Goal: Information Seeking & Learning: Learn about a topic

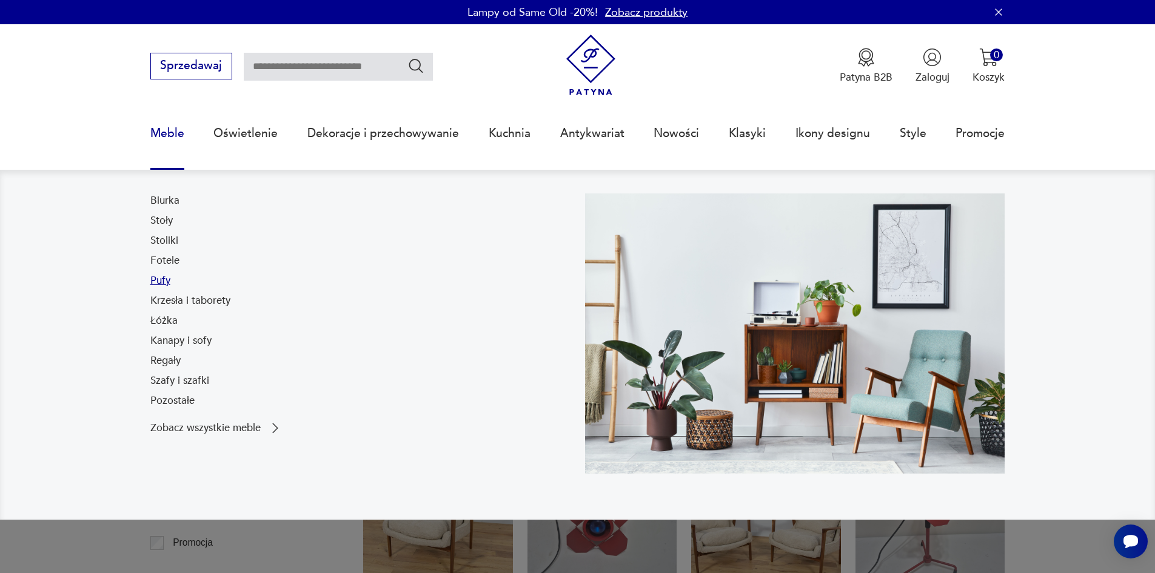
click at [167, 275] on link "Pufy" at bounding box center [160, 280] width 20 height 15
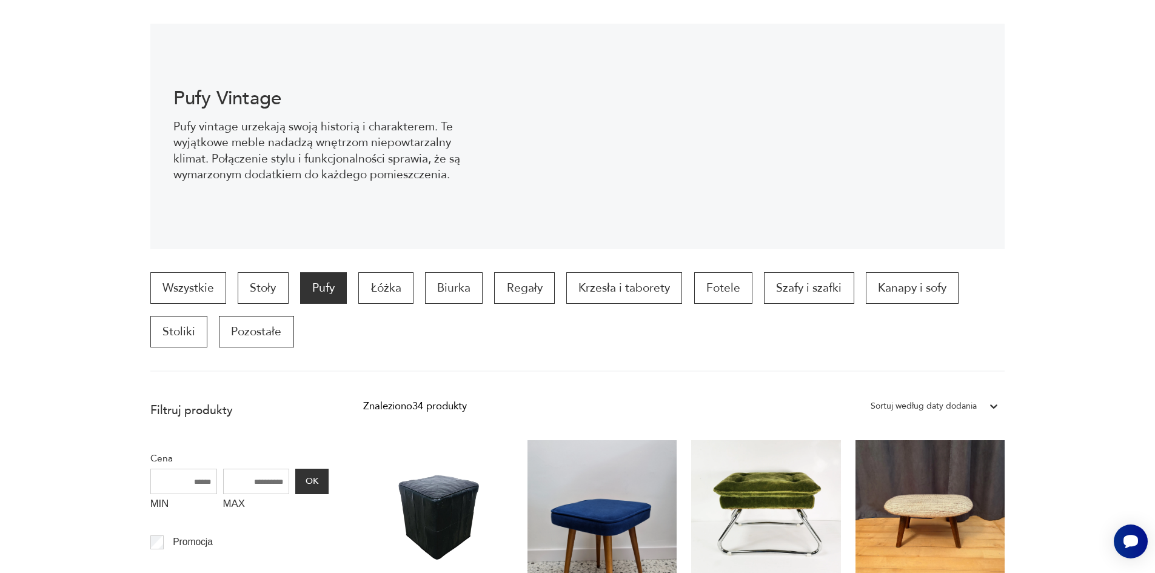
scroll to position [8, 0]
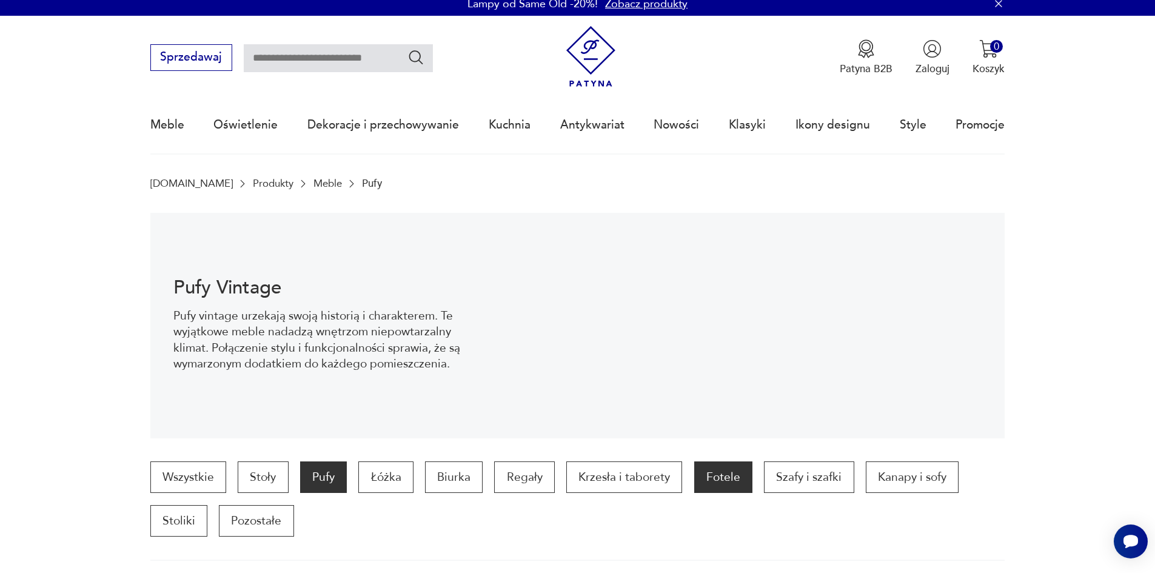
click at [714, 488] on p "Fotele" at bounding box center [723, 477] width 58 height 32
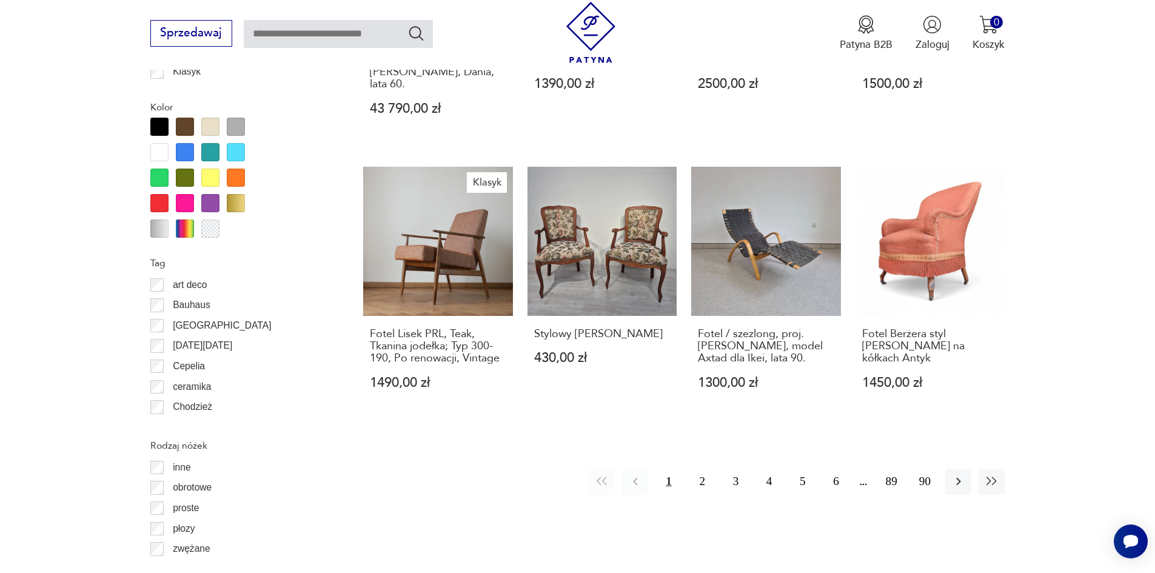
scroll to position [1491, 0]
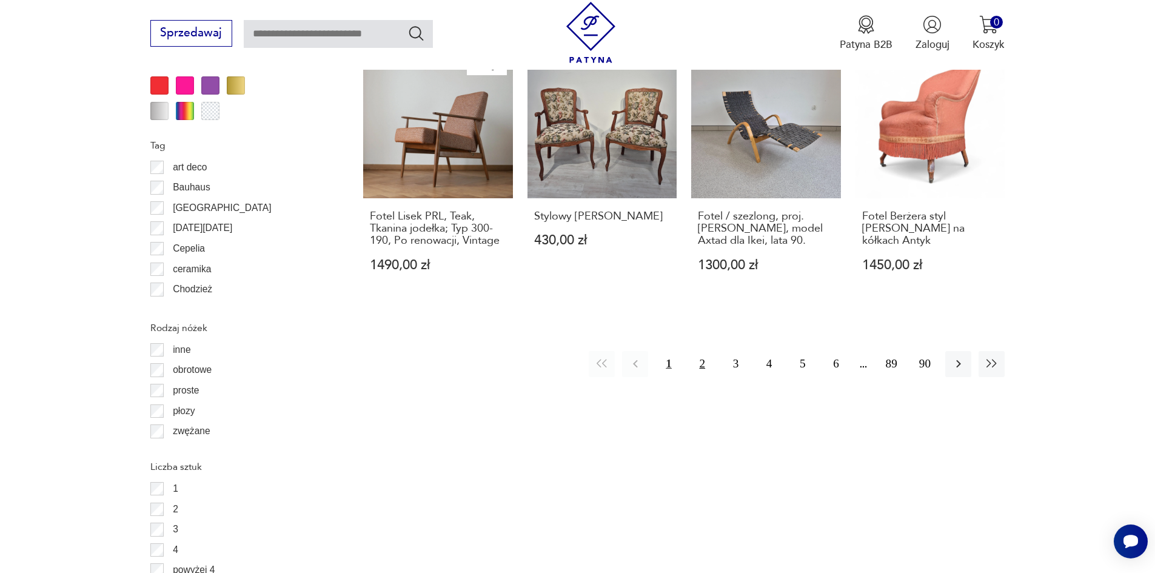
click at [700, 351] on button "2" at bounding box center [702, 364] width 26 height 26
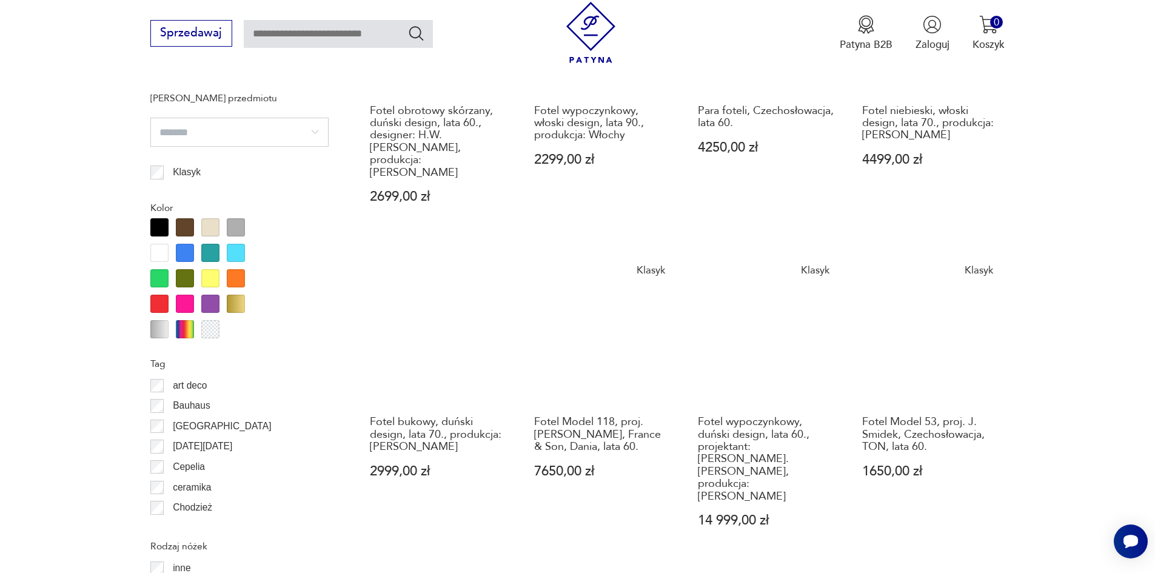
scroll to position [1295, 0]
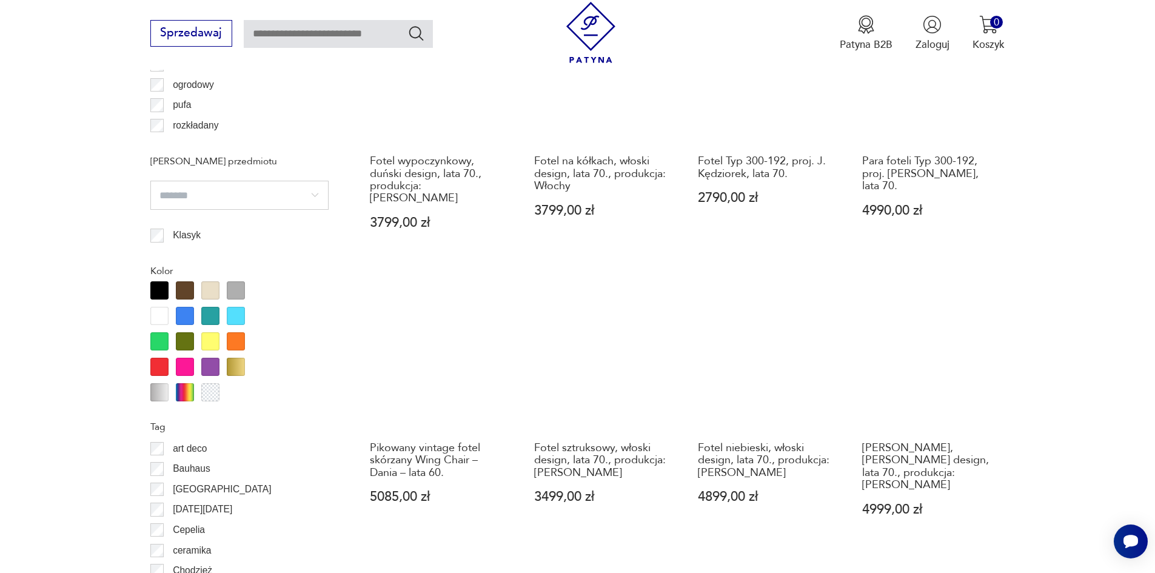
scroll to position [1304, 0]
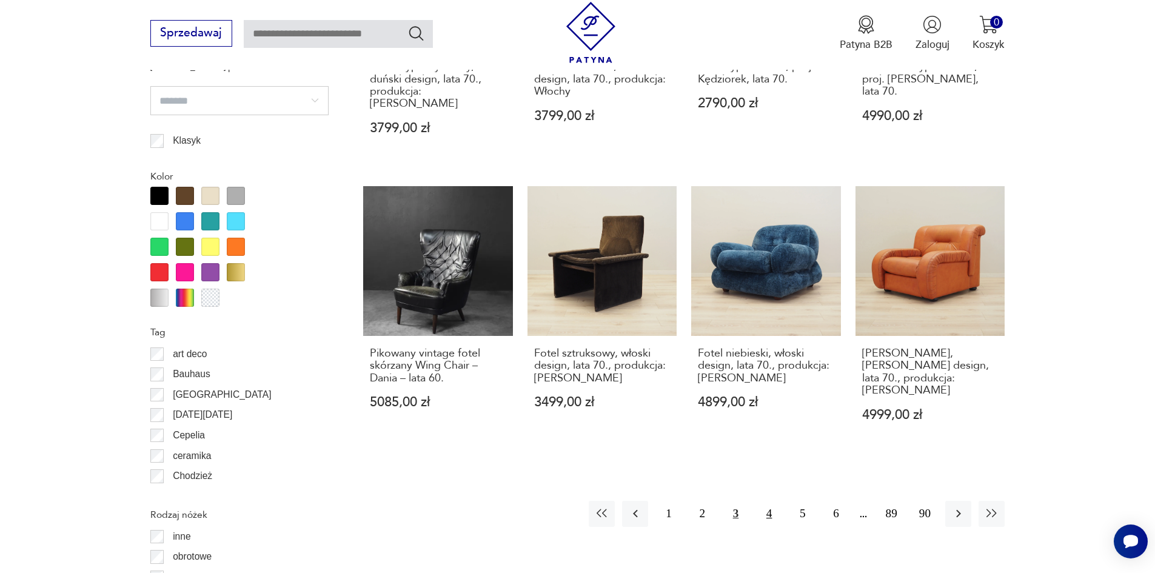
click at [760, 501] on button "4" at bounding box center [769, 514] width 26 height 26
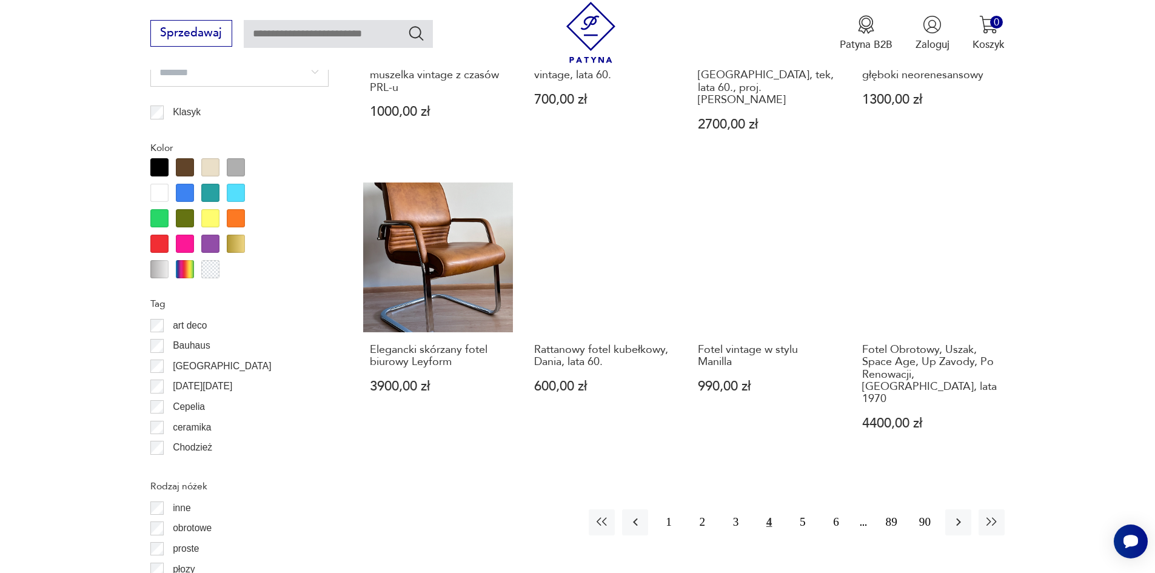
scroll to position [1361, 0]
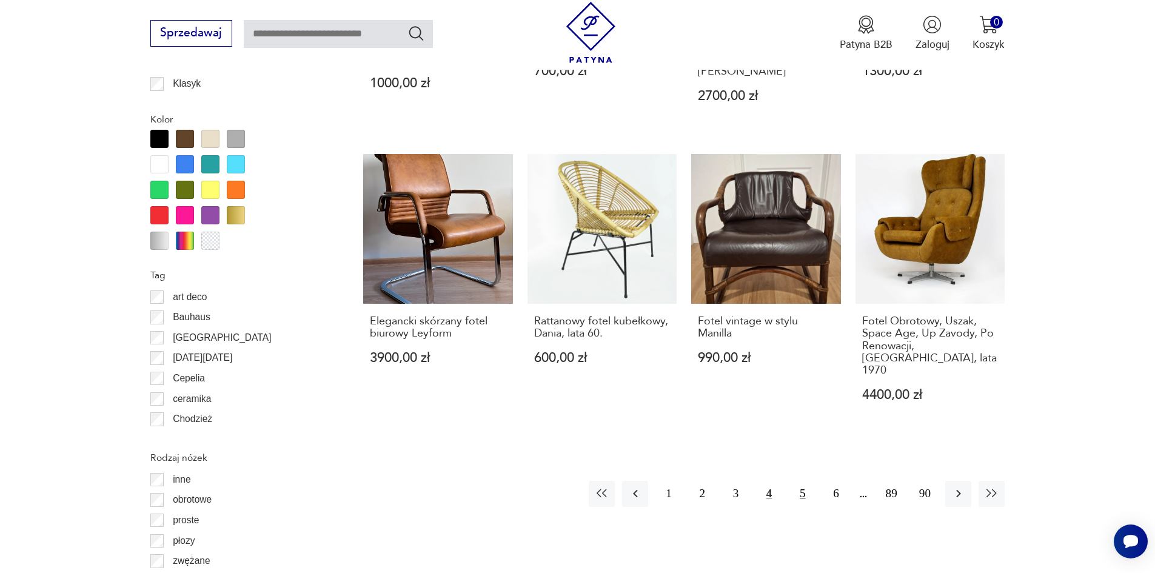
click at [802, 481] on button "5" at bounding box center [803, 494] width 26 height 26
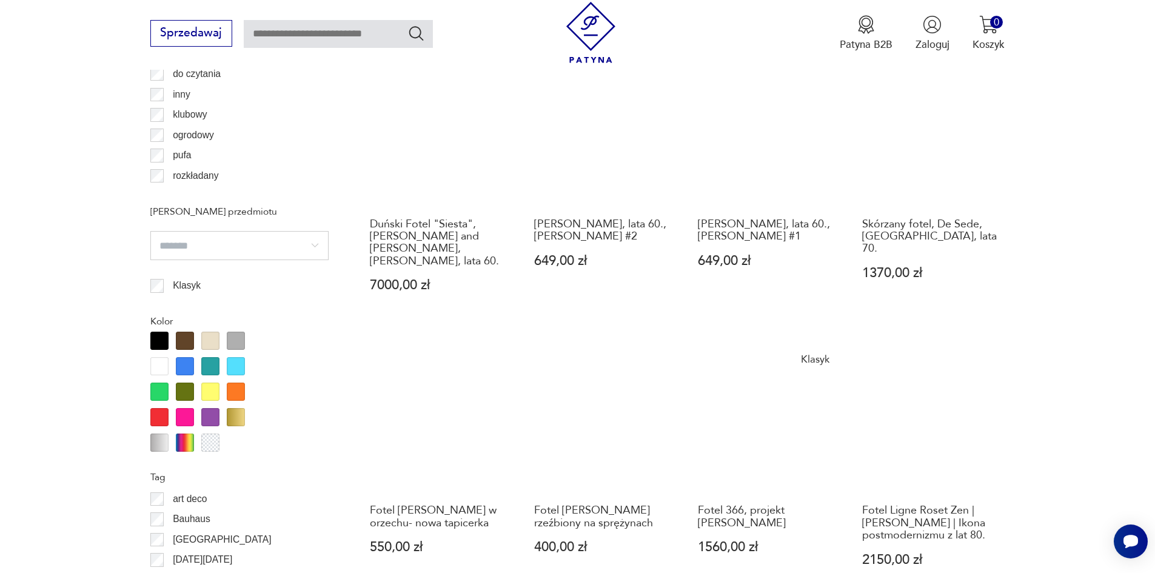
scroll to position [1421, 0]
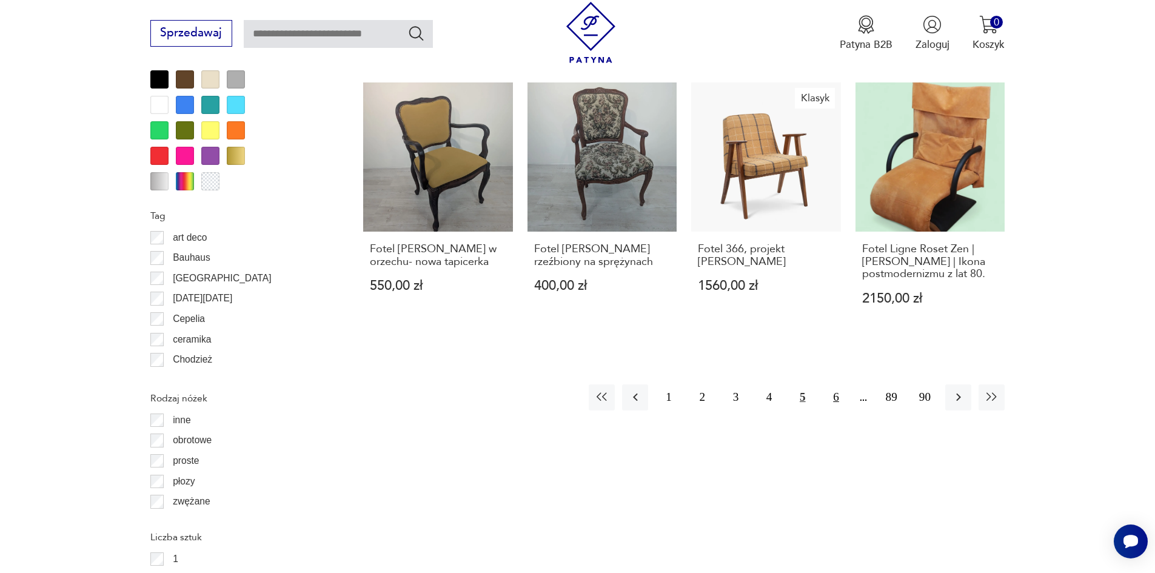
click at [837, 384] on button "6" at bounding box center [836, 397] width 26 height 26
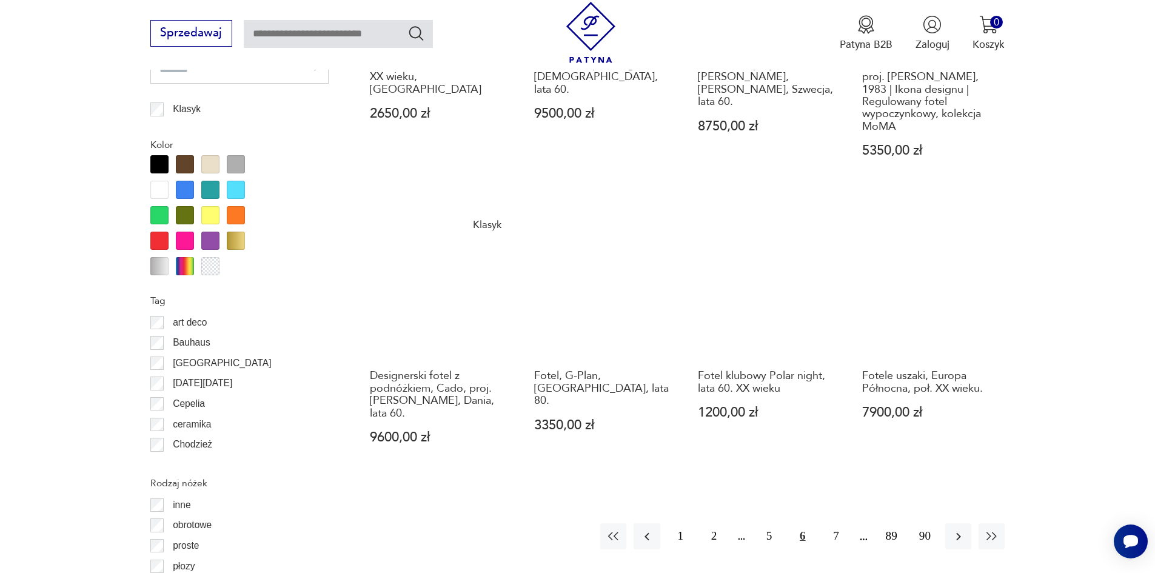
scroll to position [1367, 0]
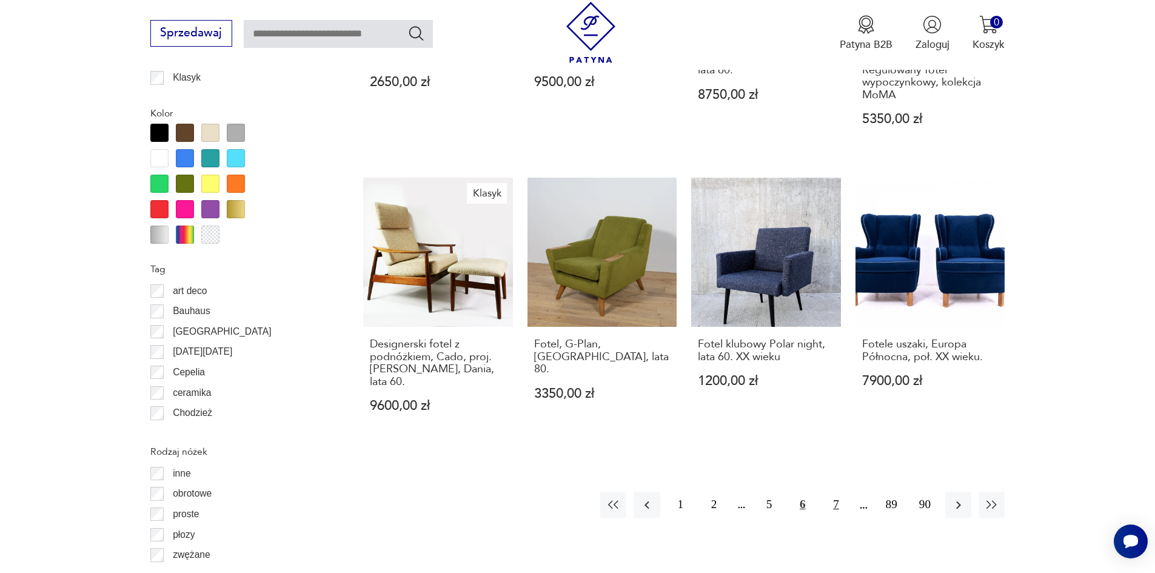
click at [833, 494] on button "7" at bounding box center [836, 505] width 26 height 26
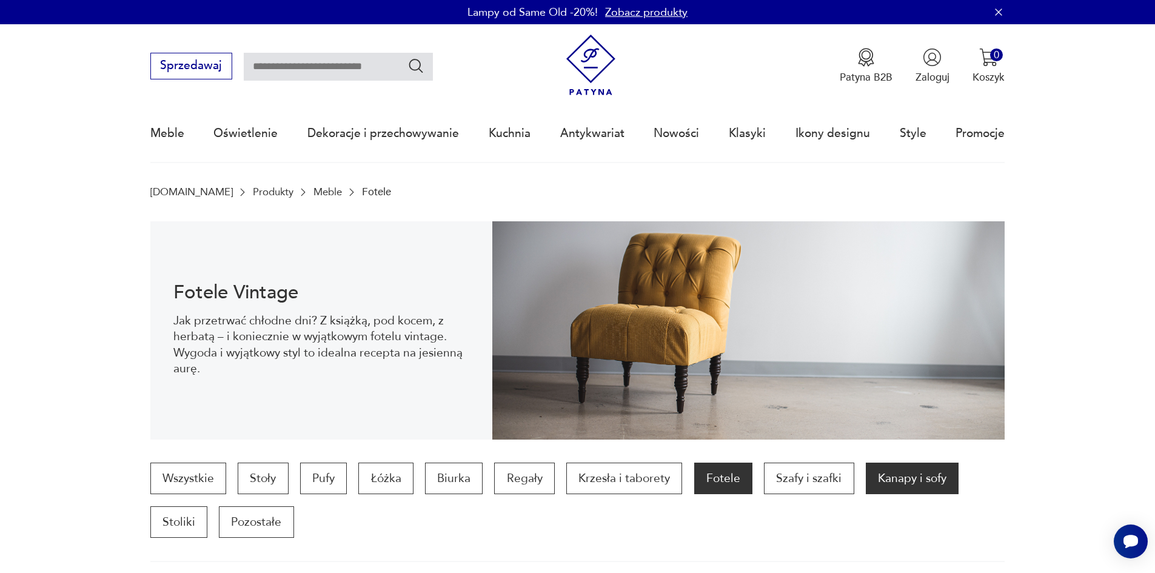
click at [885, 479] on p "Kanapy i sofy" at bounding box center [912, 479] width 93 height 32
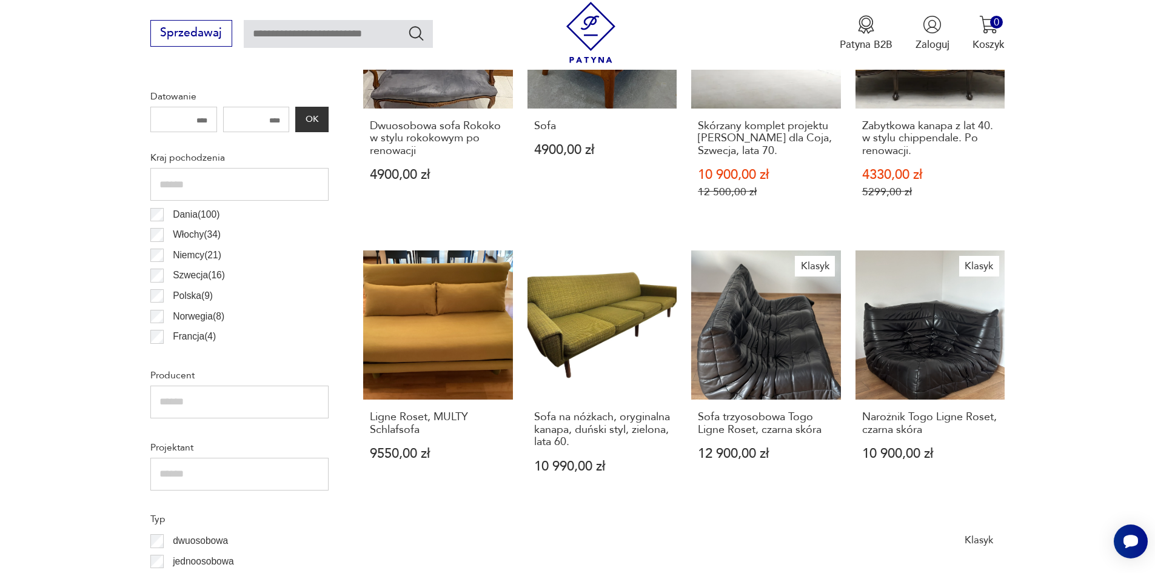
scroll to position [697, 0]
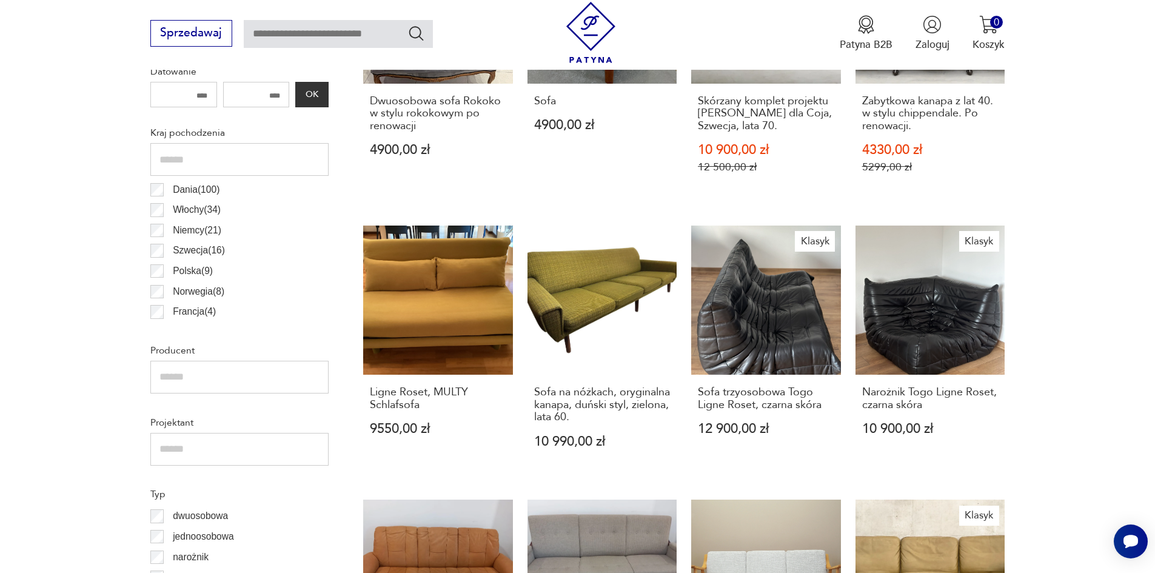
click at [371, 35] on input "text" at bounding box center [338, 34] width 189 height 28
type input "****"
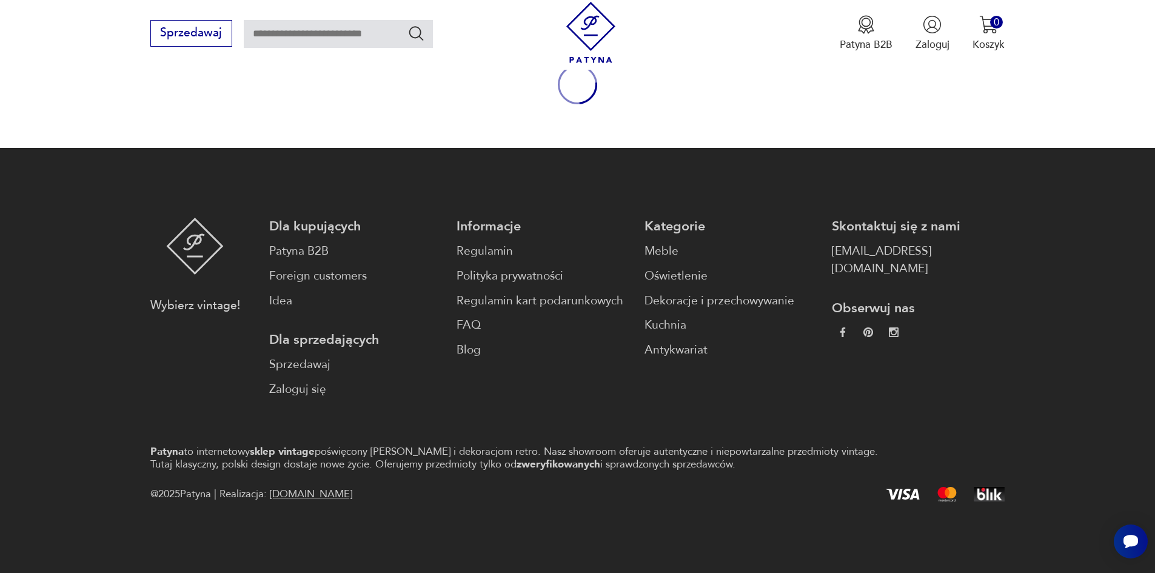
type input "****"
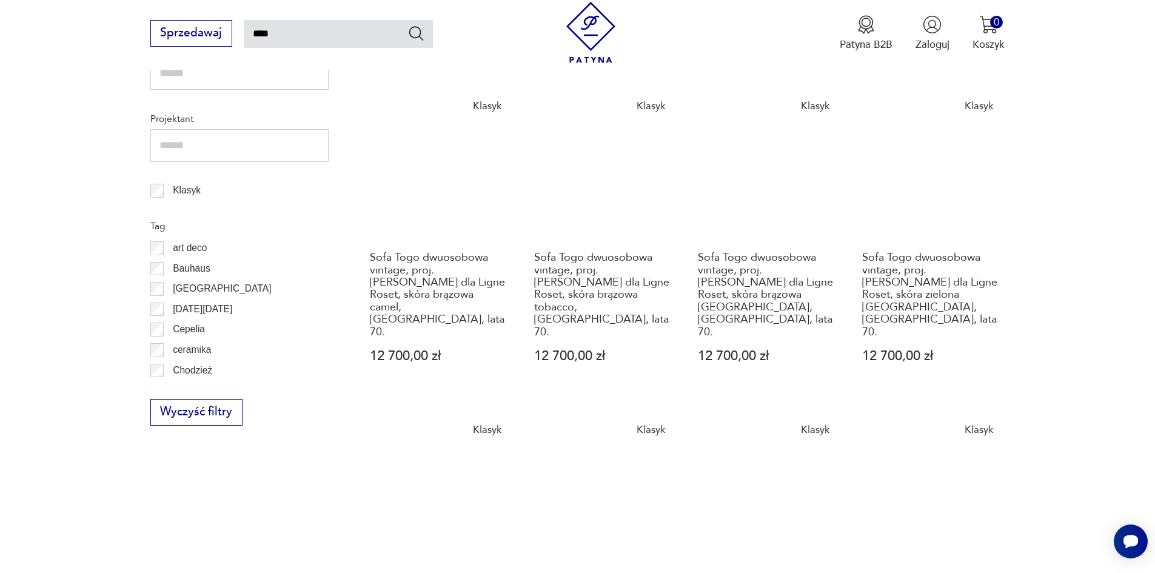
scroll to position [1042, 0]
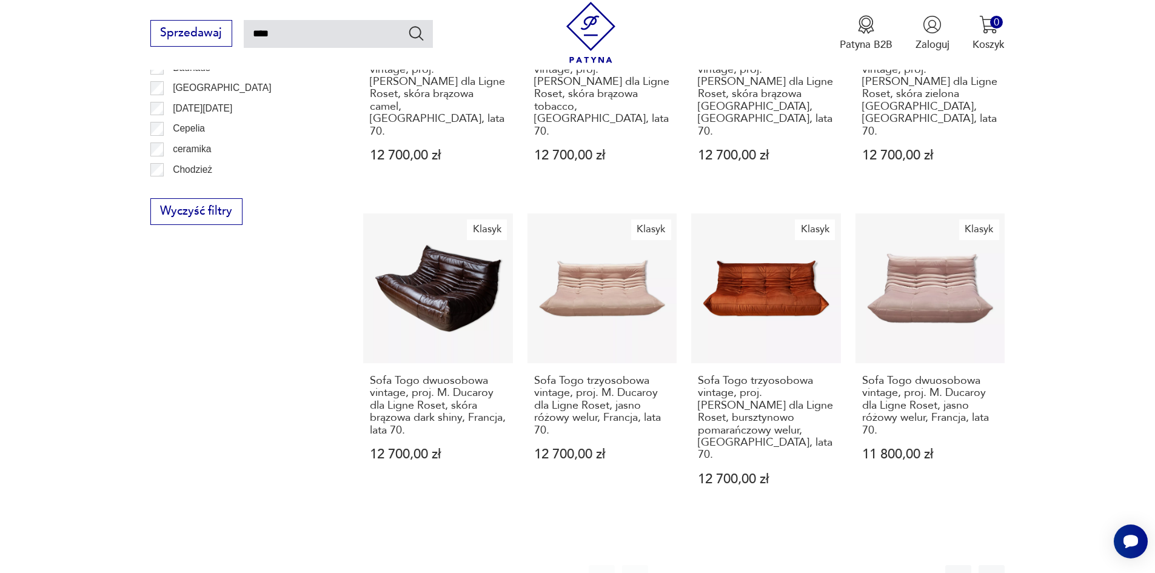
click at [704, 565] on button "2" at bounding box center [702, 578] width 26 height 26
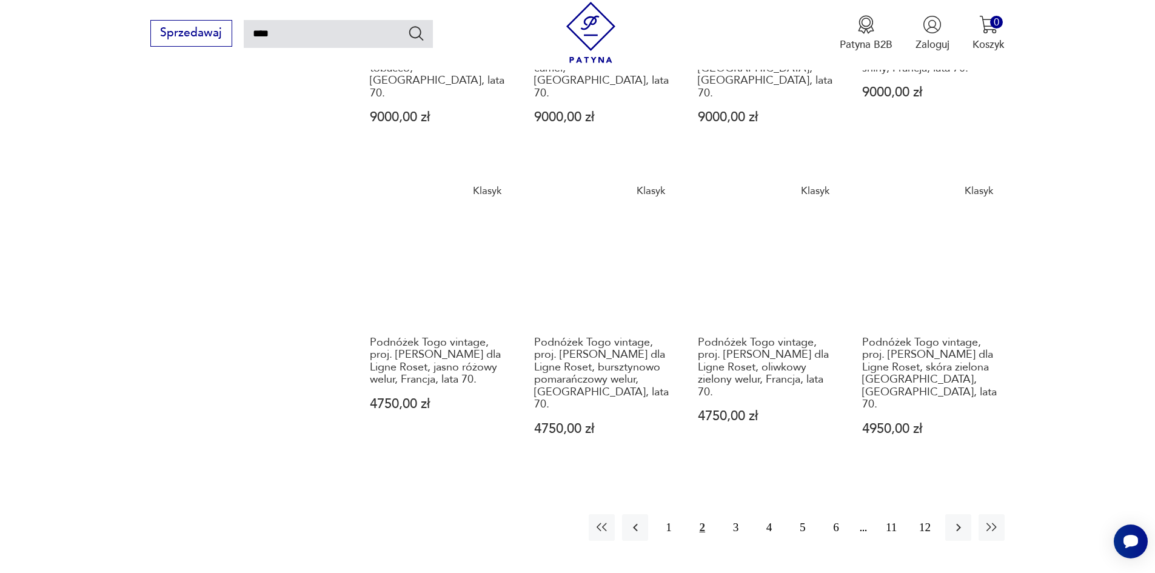
scroll to position [1089, 0]
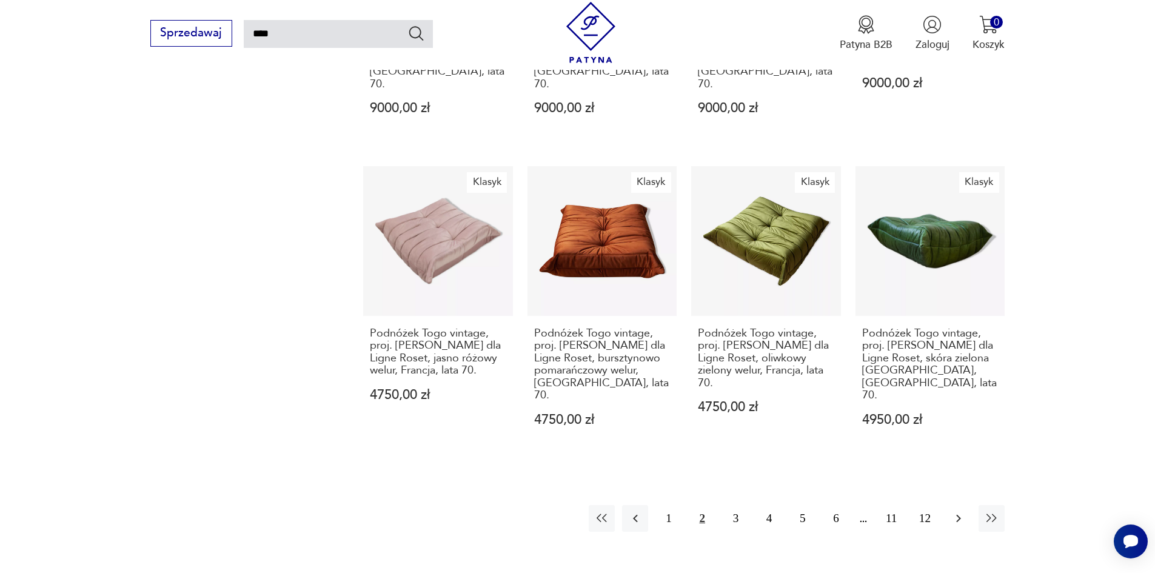
click at [962, 511] on icon "button" at bounding box center [958, 518] width 15 height 15
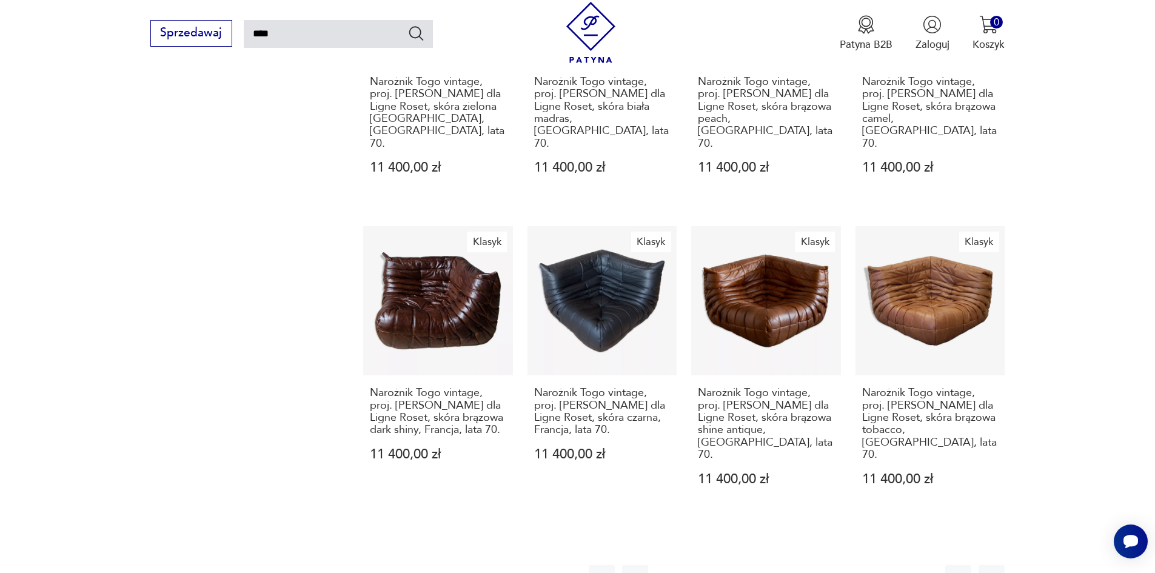
scroll to position [1025, 0]
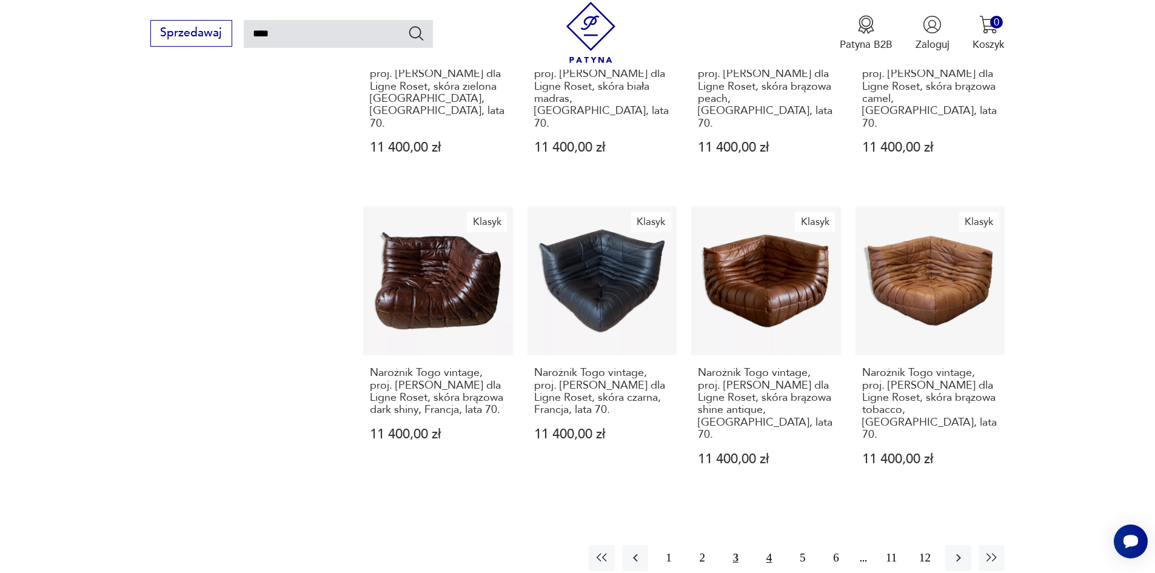
click at [761, 545] on button "4" at bounding box center [769, 558] width 26 height 26
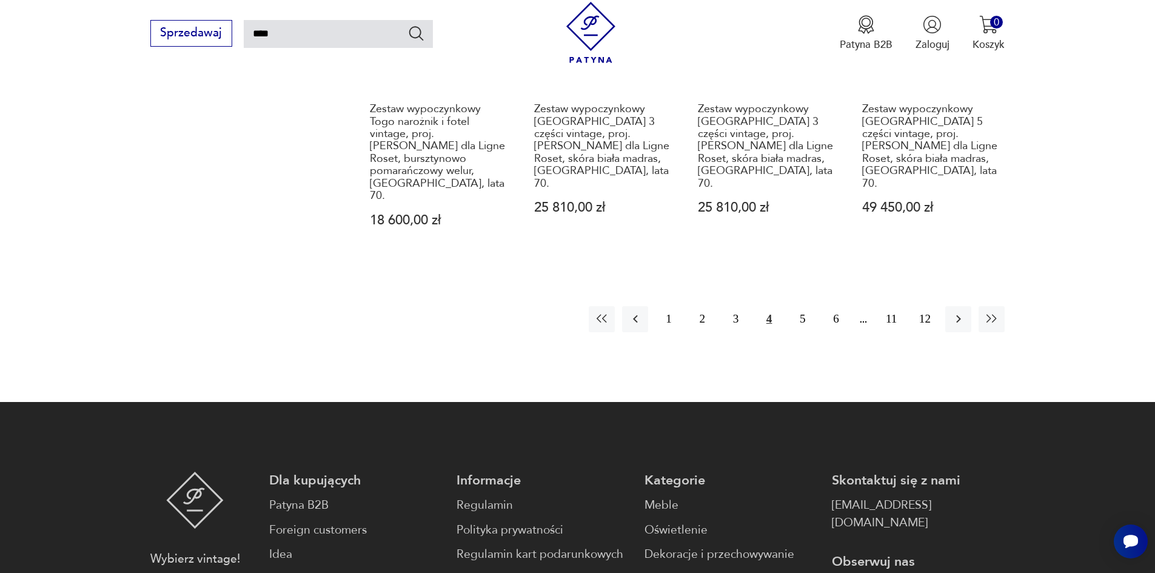
scroll to position [1355, 0]
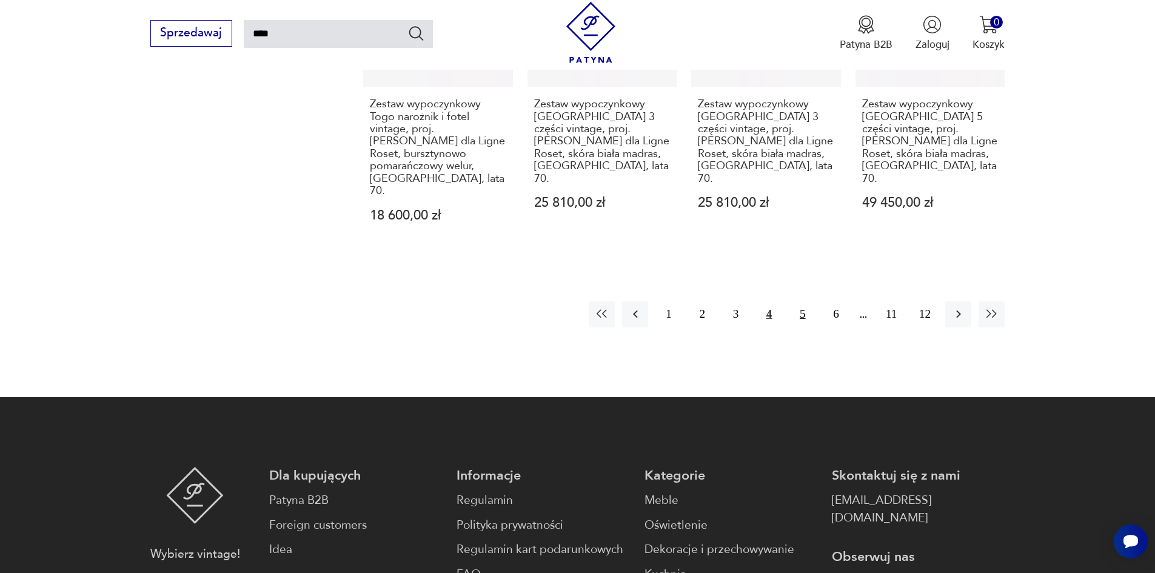
click at [806, 301] on button "5" at bounding box center [803, 314] width 26 height 26
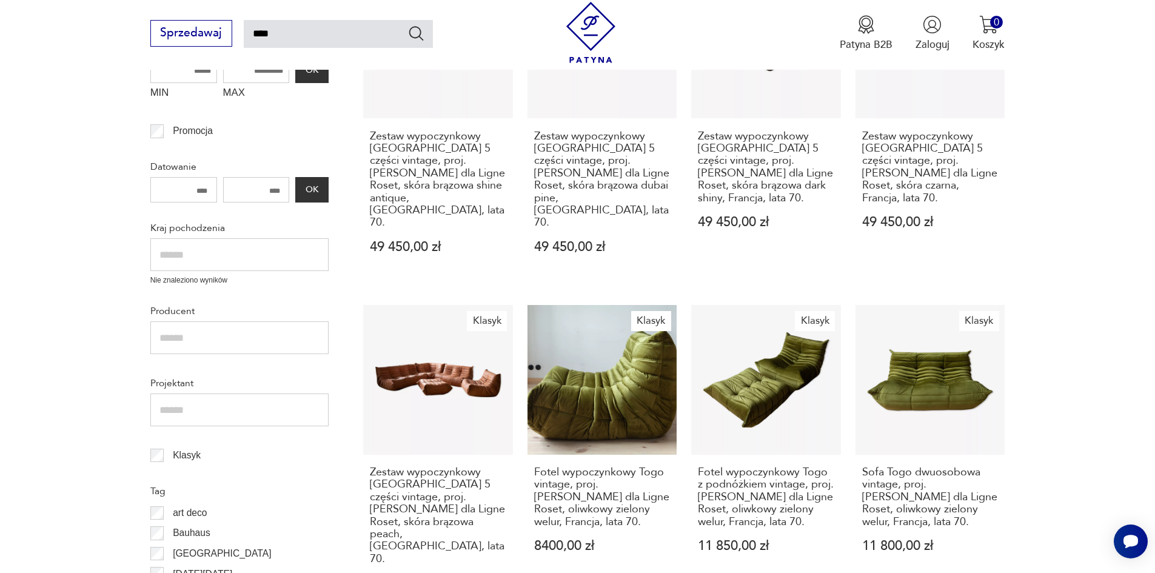
scroll to position [343, 0]
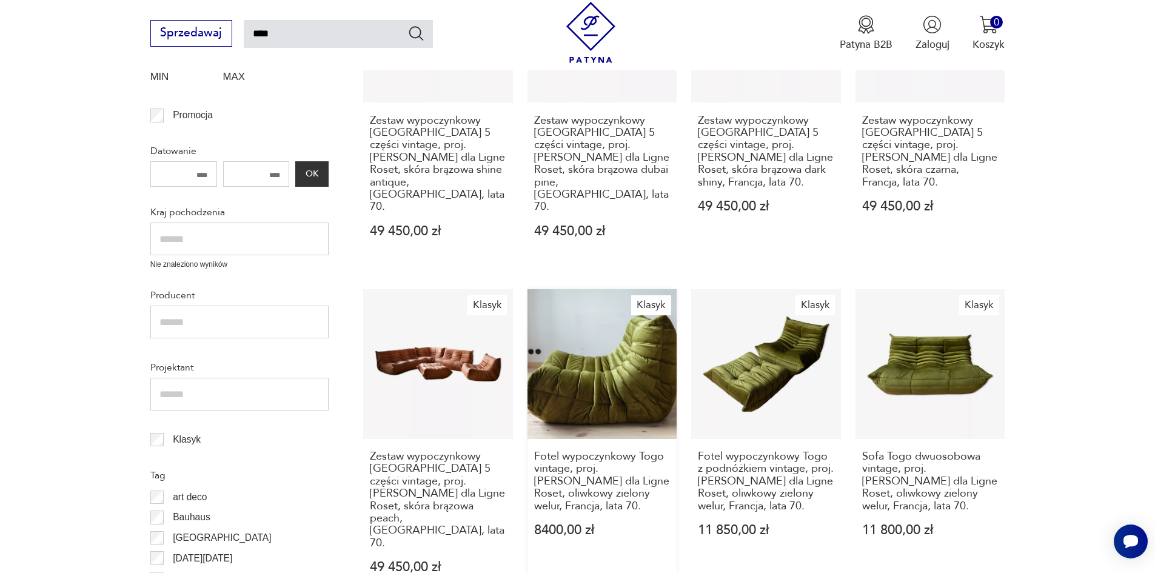
click at [628, 329] on link "Klasyk Fotel wypoczynkowy [GEOGRAPHIC_DATA] vintage, proj. [PERSON_NAME] dla Li…" at bounding box center [603, 445] width 150 height 313
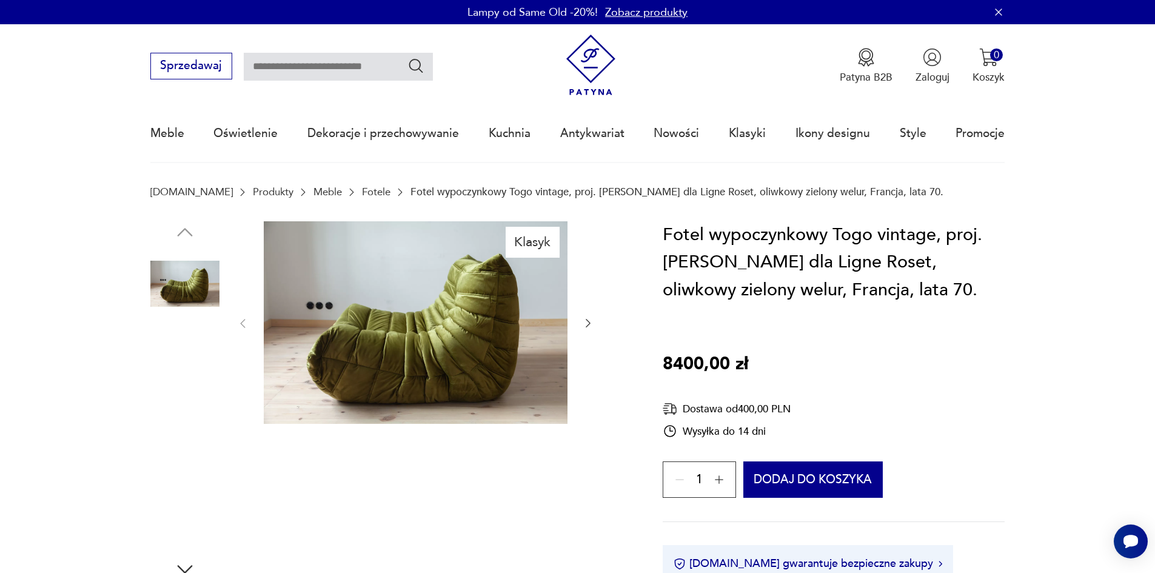
click at [155, 371] on img at bounding box center [184, 360] width 69 height 69
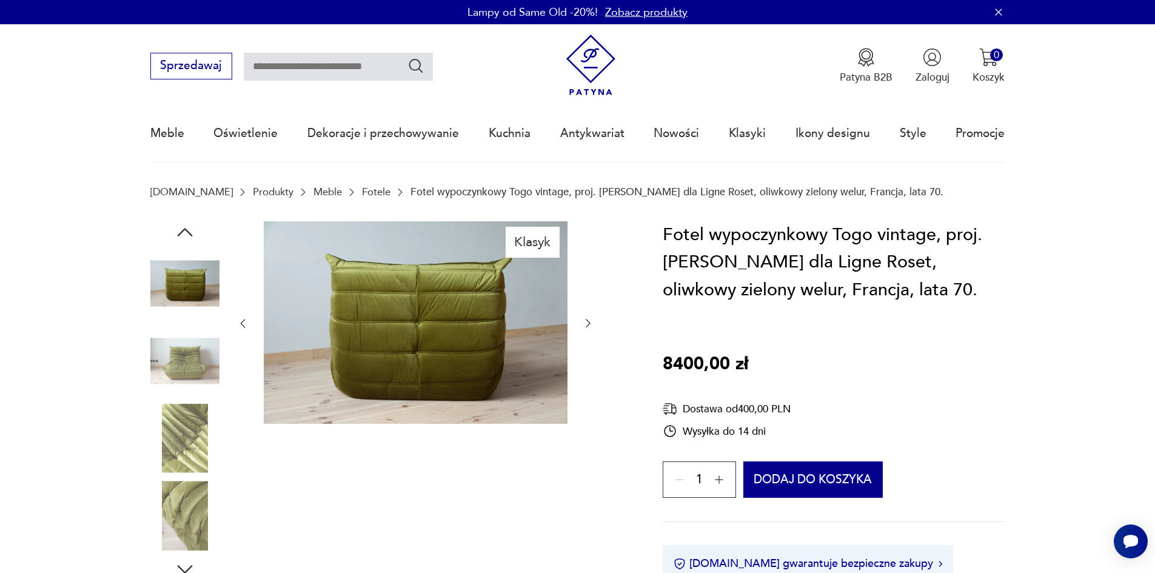
click at [181, 368] on img at bounding box center [184, 360] width 69 height 69
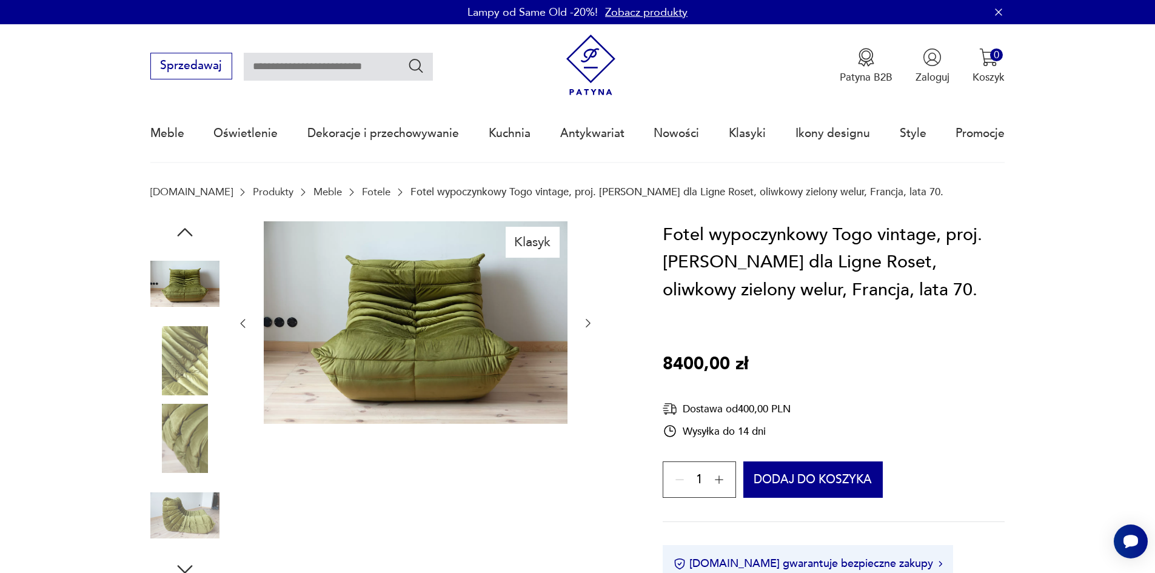
click at [182, 383] on img at bounding box center [184, 360] width 69 height 69
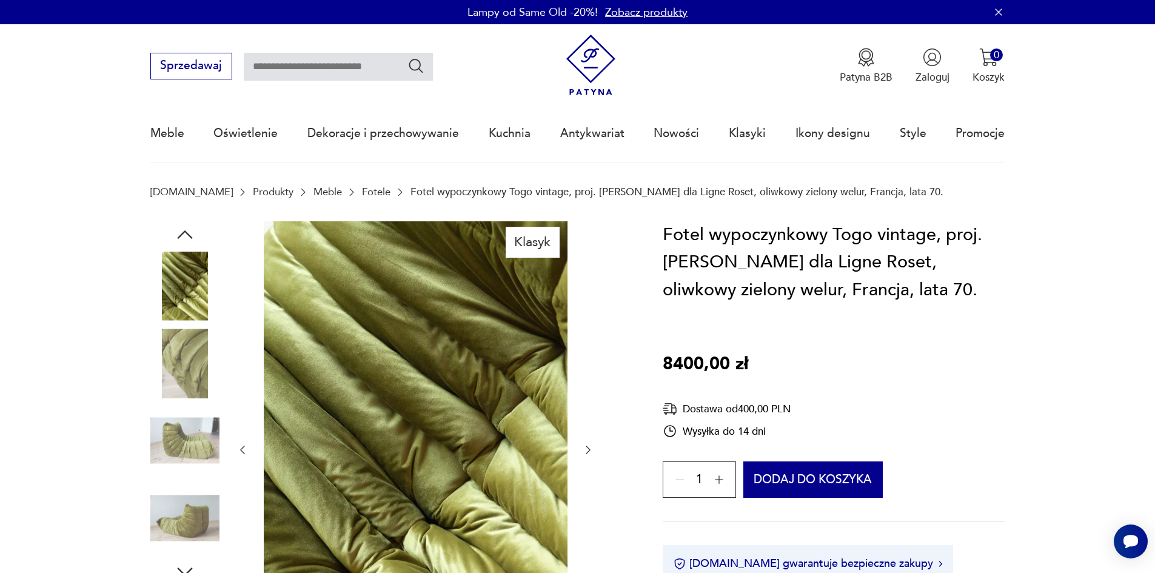
click at [183, 392] on img at bounding box center [184, 363] width 69 height 69
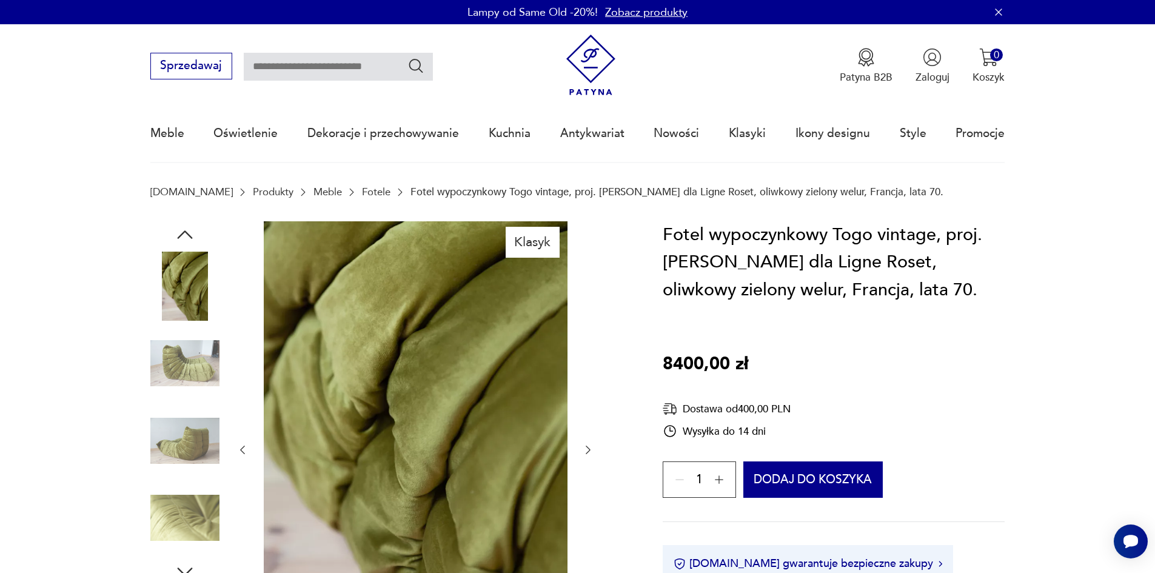
click at [193, 441] on img at bounding box center [184, 440] width 69 height 69
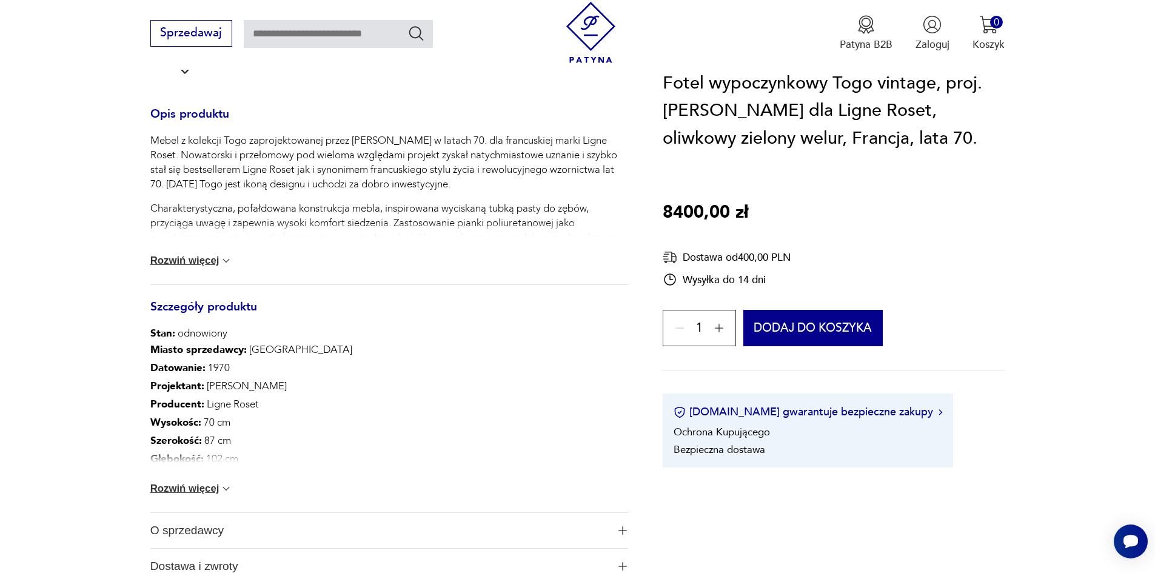
scroll to position [520, 0]
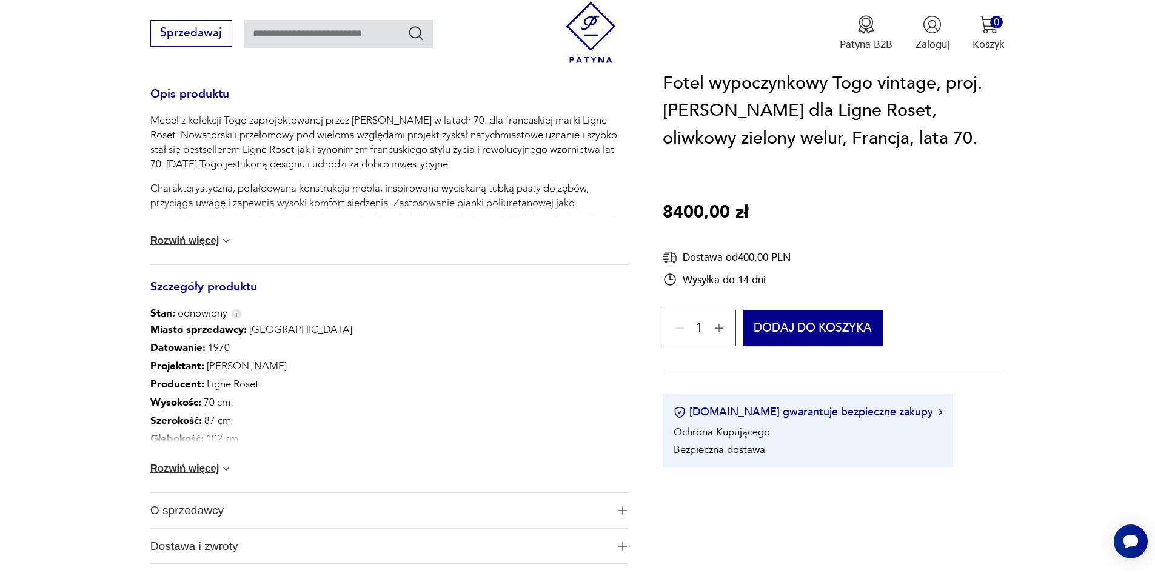
click at [198, 243] on button "Rozwiń więcej" at bounding box center [191, 241] width 82 height 12
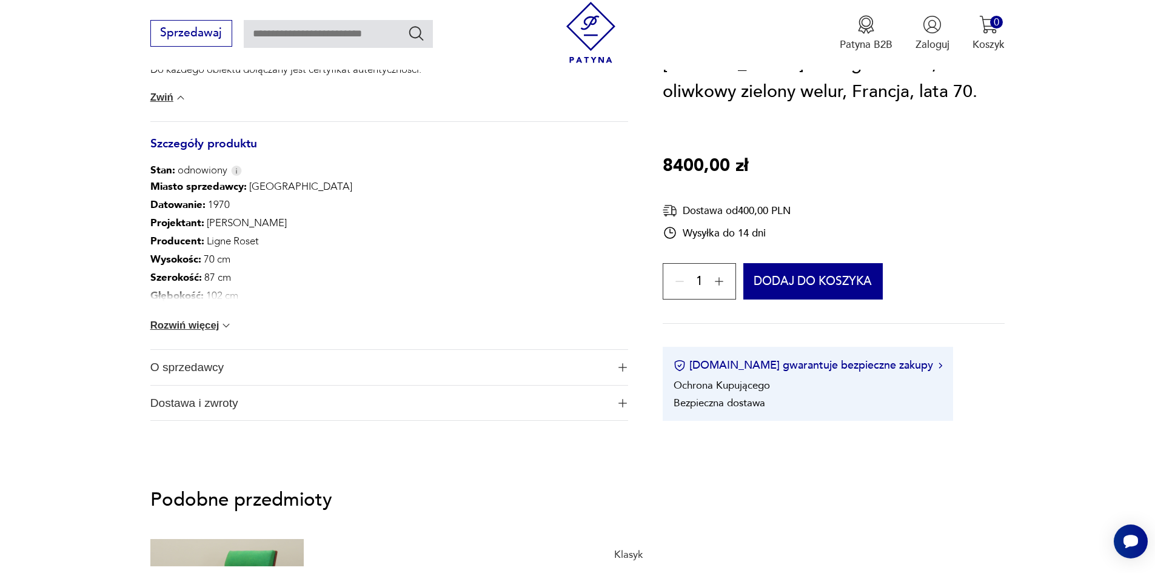
scroll to position [942, 0]
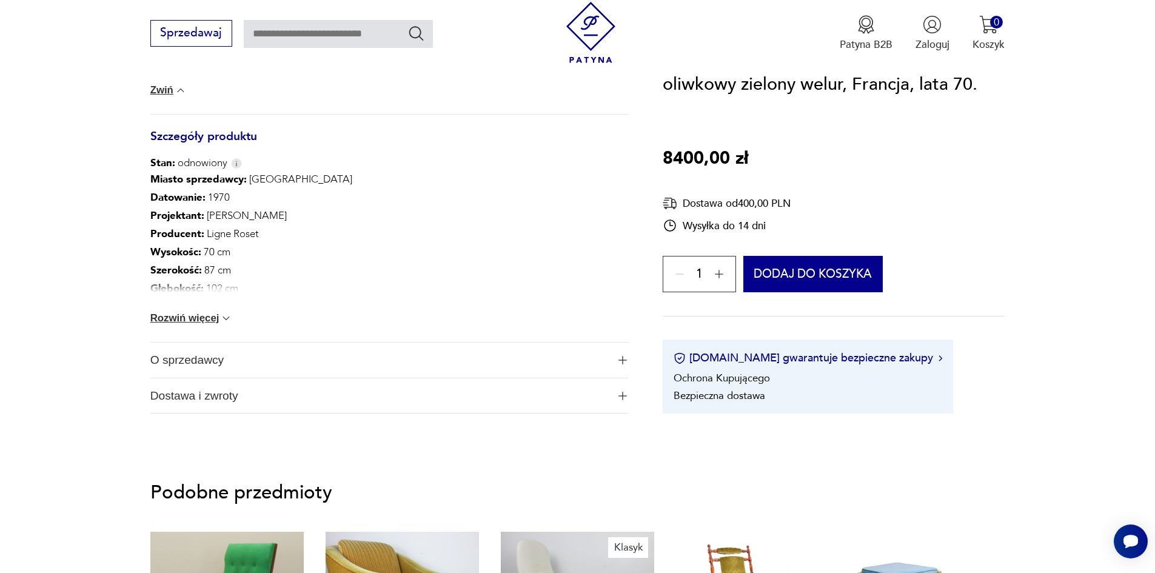
click at [588, 356] on span "O sprzedawcy" at bounding box center [379, 360] width 458 height 35
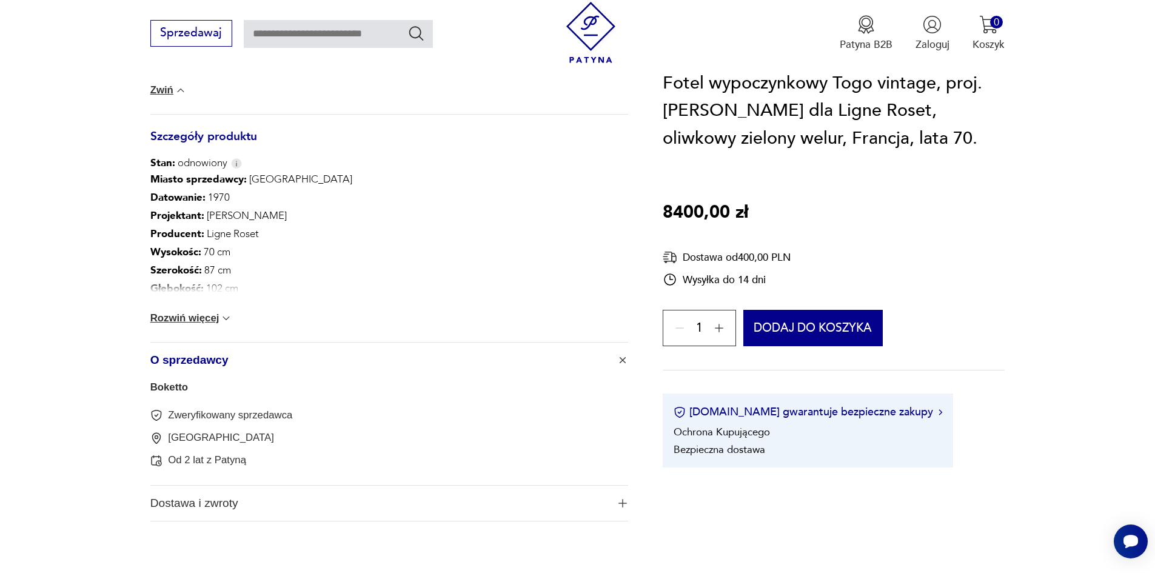
click at [181, 386] on link "Boketto" at bounding box center [169, 387] width 38 height 12
